Goal: Transaction & Acquisition: Purchase product/service

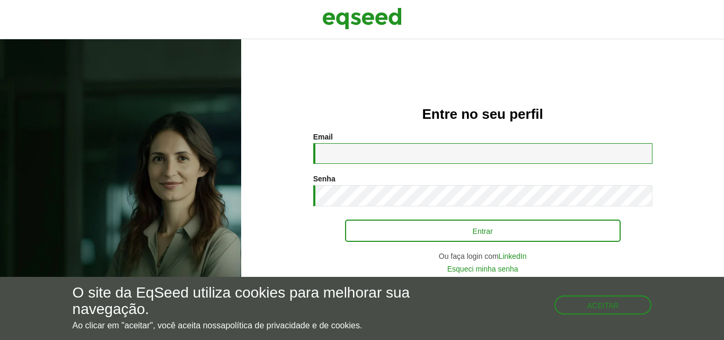
type input "**********"
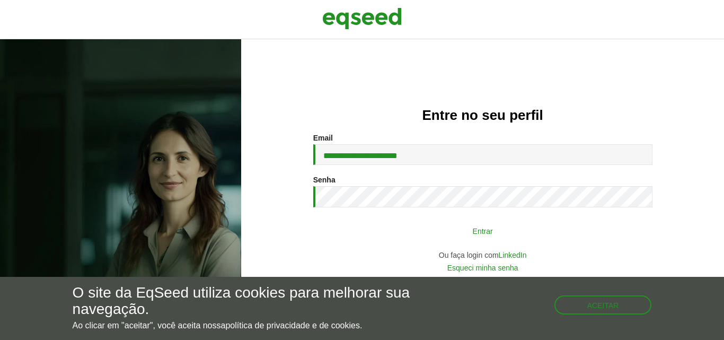
click at [493, 226] on button "Entrar" at bounding box center [483, 230] width 276 height 20
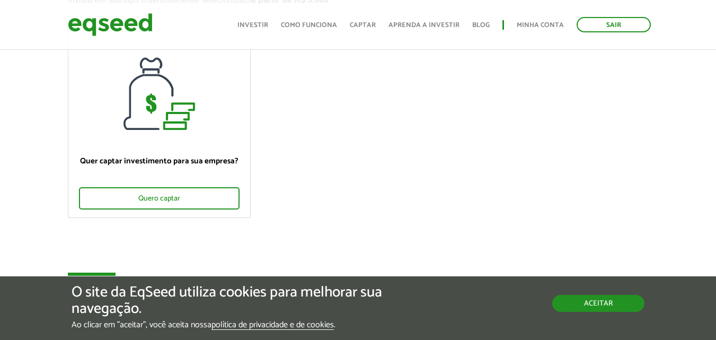
click at [578, 297] on button "Aceitar" at bounding box center [598, 303] width 92 height 17
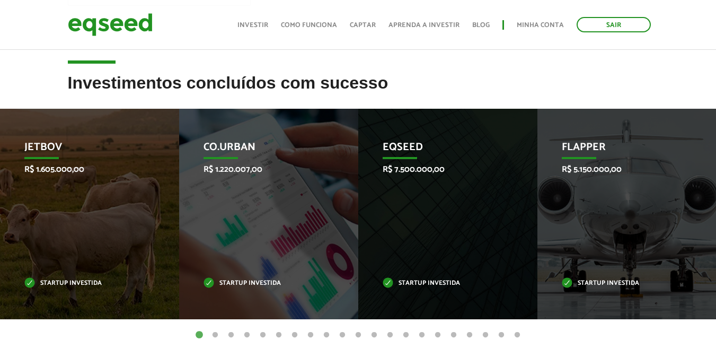
scroll to position [371, 0]
